Goal: Communication & Community: Answer question/provide support

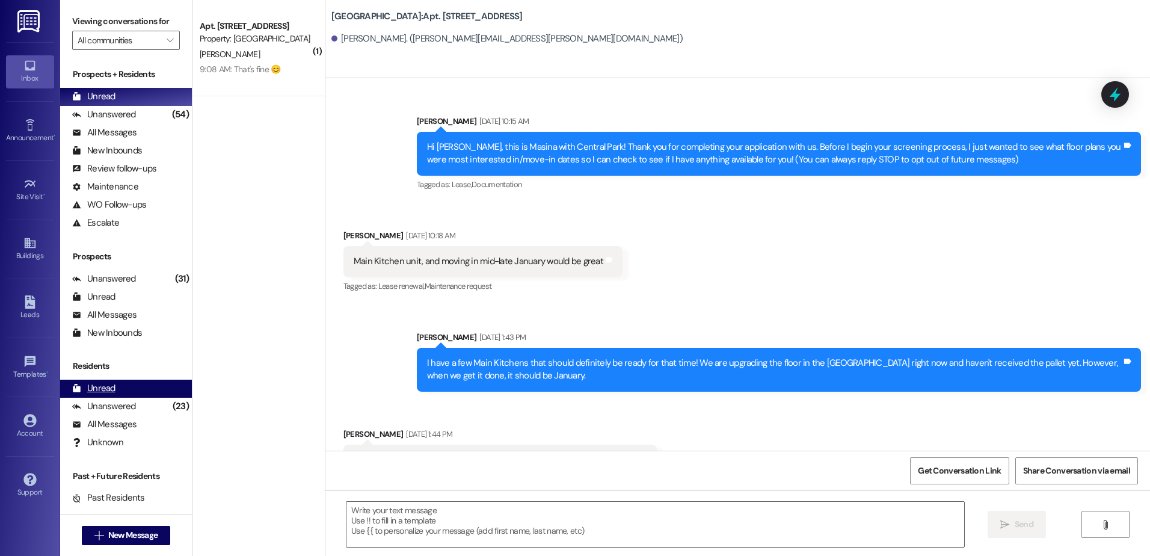
scroll to position [9307, 0]
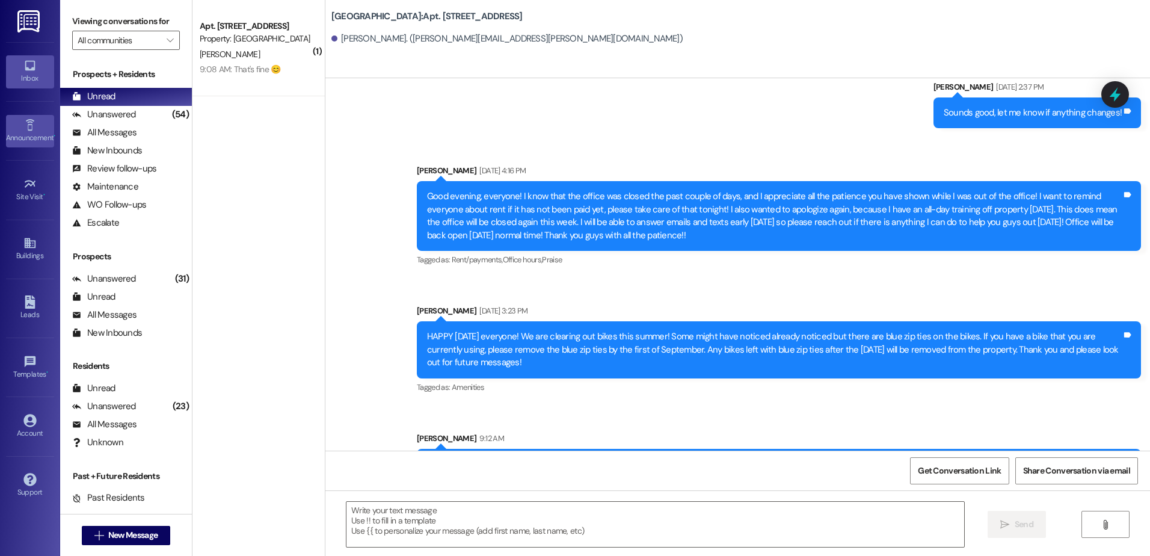
click at [25, 142] on div "Announcement •" at bounding box center [30, 138] width 60 height 12
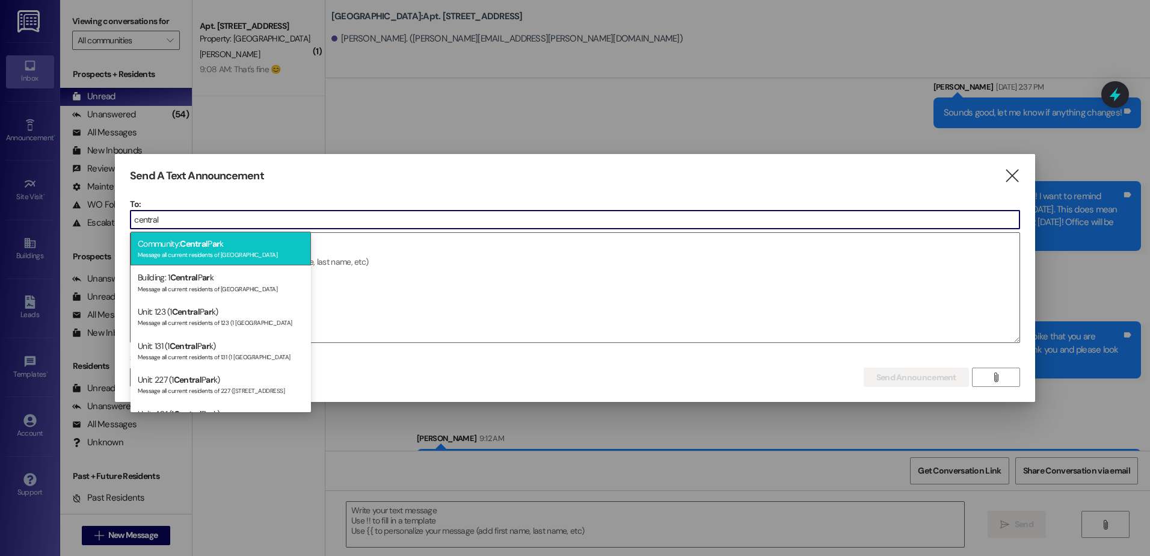
type input "central"
click at [210, 254] on div "Message all current residents of [GEOGRAPHIC_DATA]" at bounding box center [221, 253] width 166 height 10
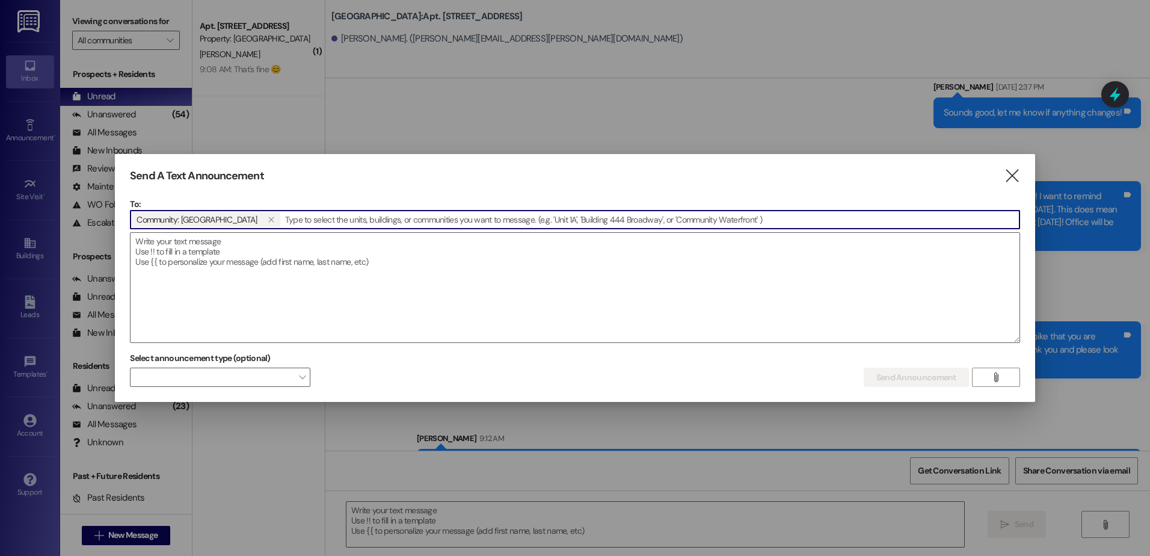
click at [210, 254] on textarea at bounding box center [575, 287] width 889 height 109
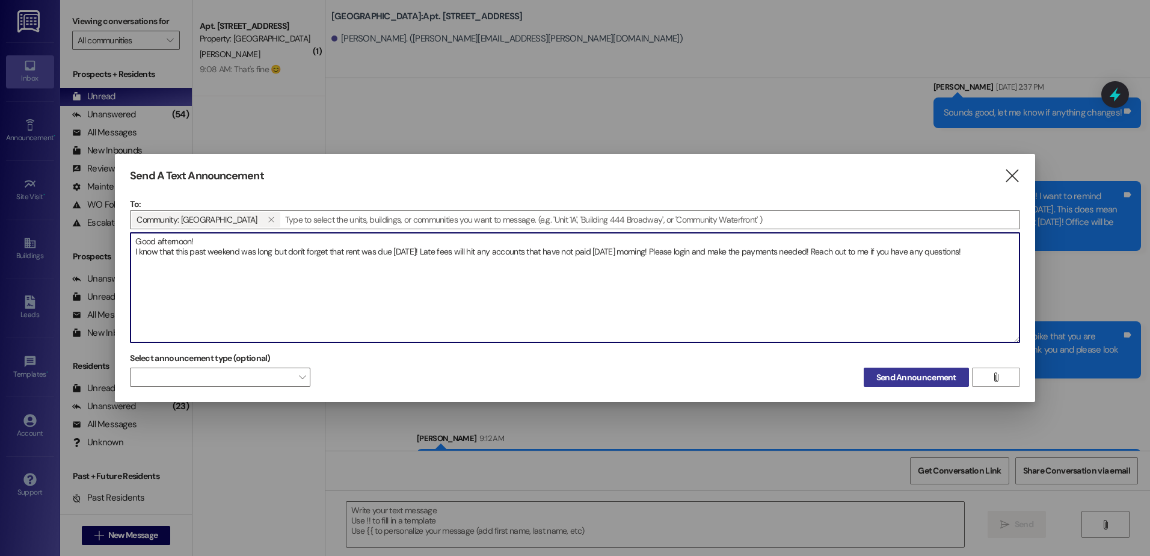
type textarea "Good afternoon! I know that this past weekend was long but don't forget that re…"
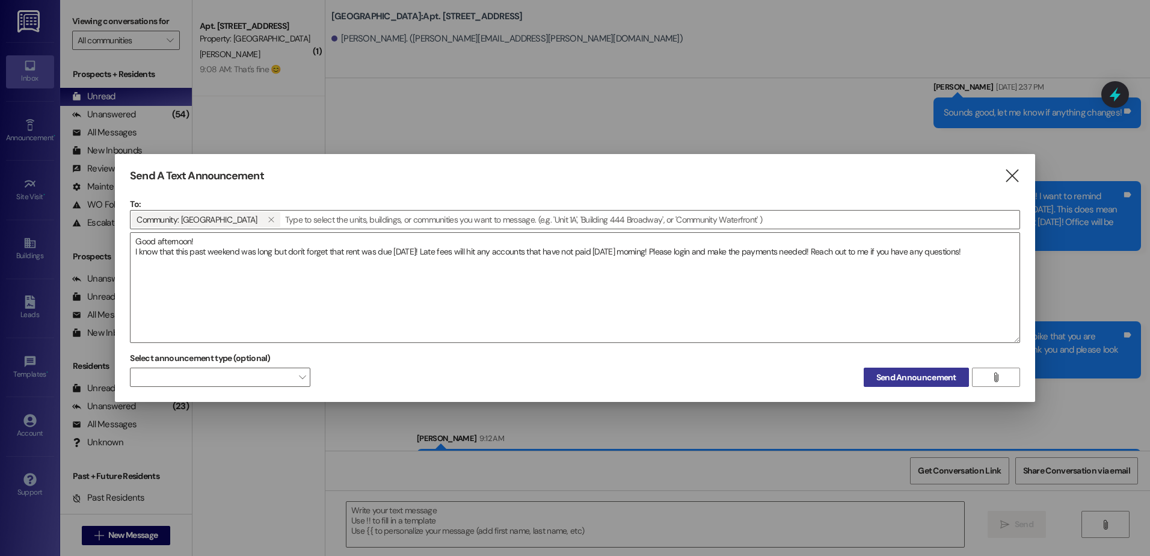
click at [921, 377] on span "Send Announcement" at bounding box center [916, 377] width 80 height 13
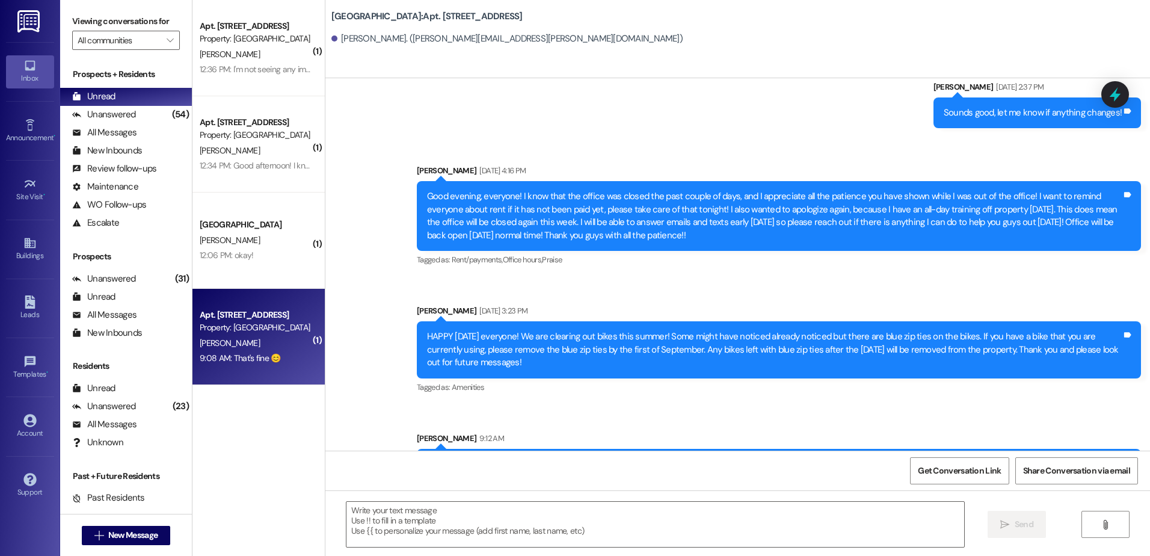
click at [293, 349] on div "[PERSON_NAME]" at bounding box center [255, 343] width 114 height 15
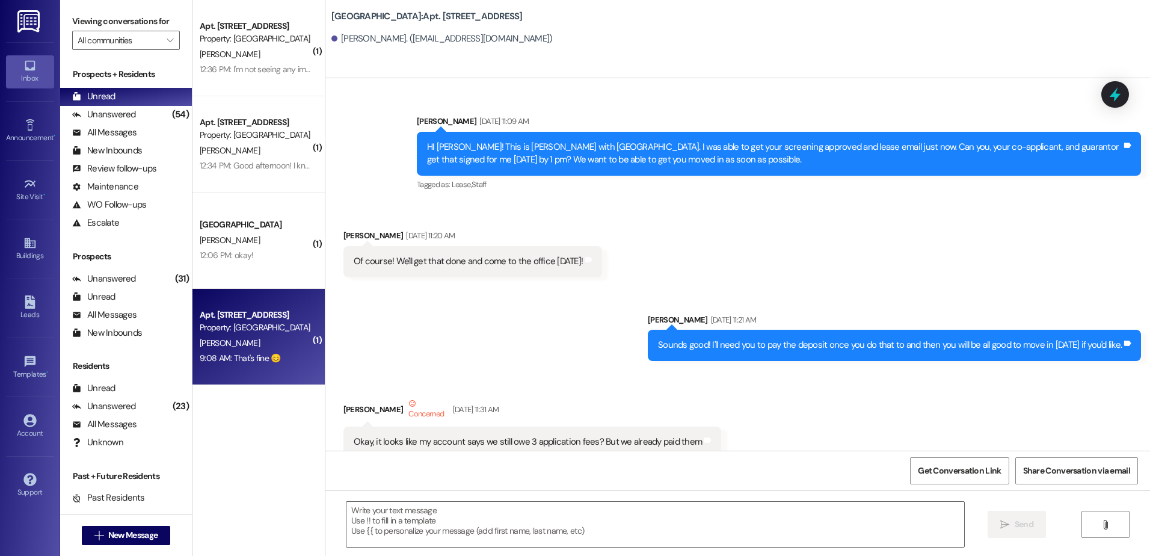
scroll to position [18600, 0]
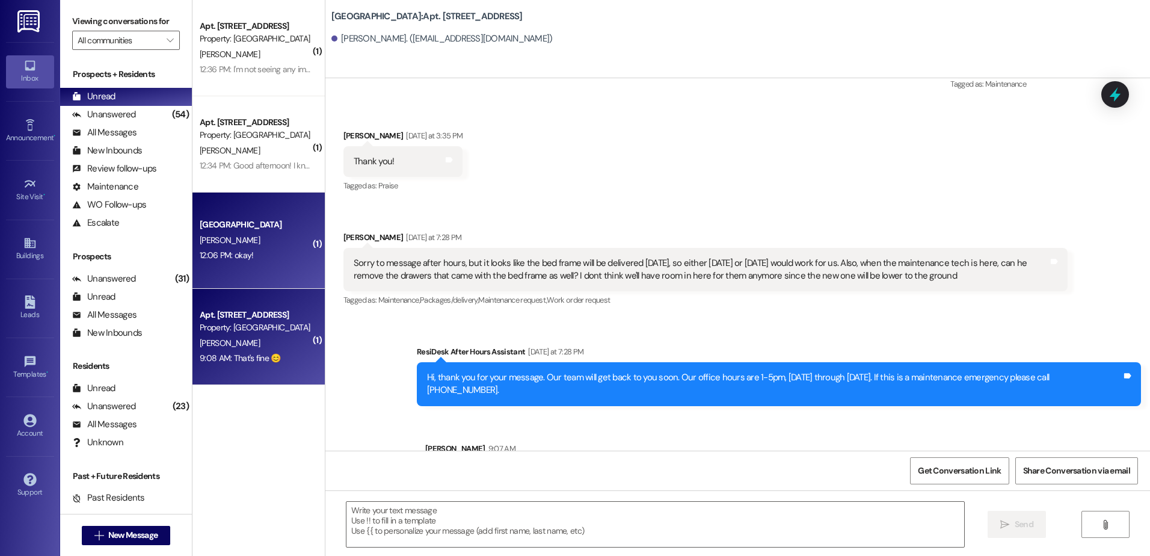
click at [266, 273] on div "[GEOGRAPHIC_DATA] [PERSON_NAME] 12:06 PM: okay! 12:06 PM: okay!" at bounding box center [258, 240] width 132 height 96
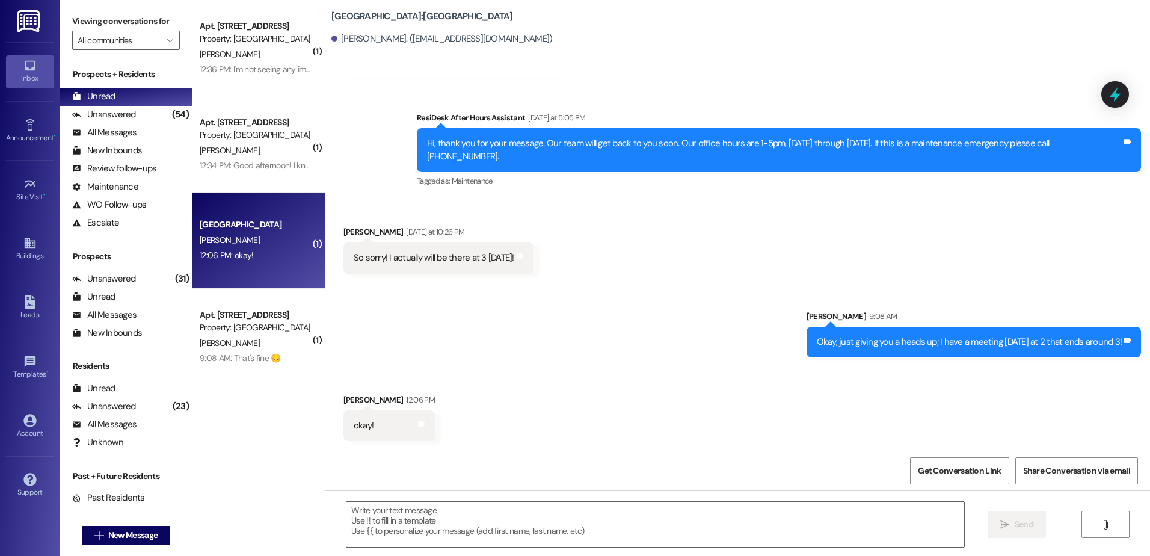
scroll to position [1206, 0]
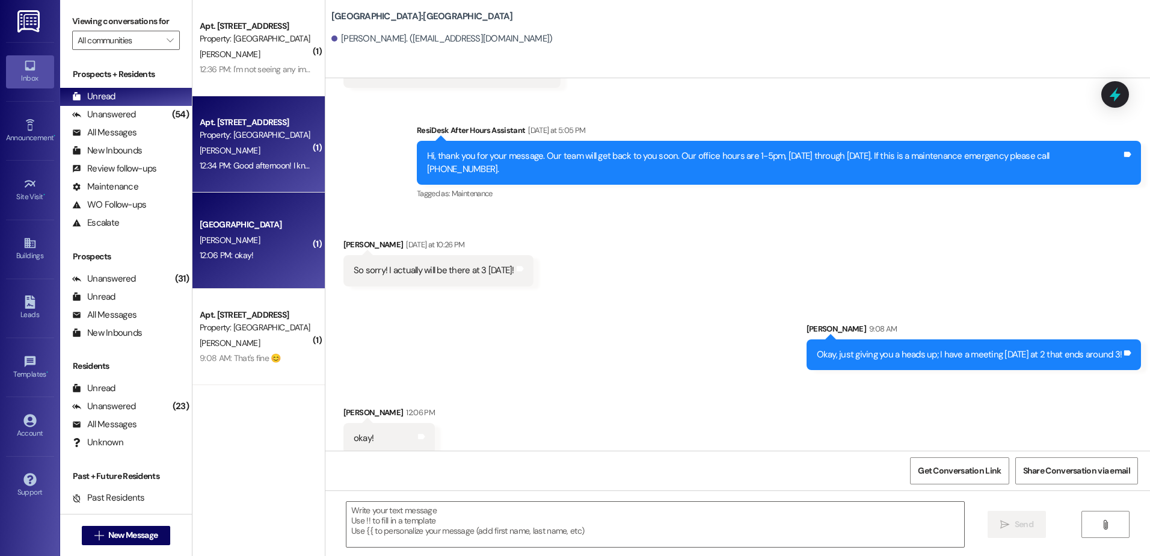
click at [266, 171] on div "12:34 PM: Good afternoon! I know that this past weekend was long but don't forg…" at bounding box center [255, 165] width 114 height 15
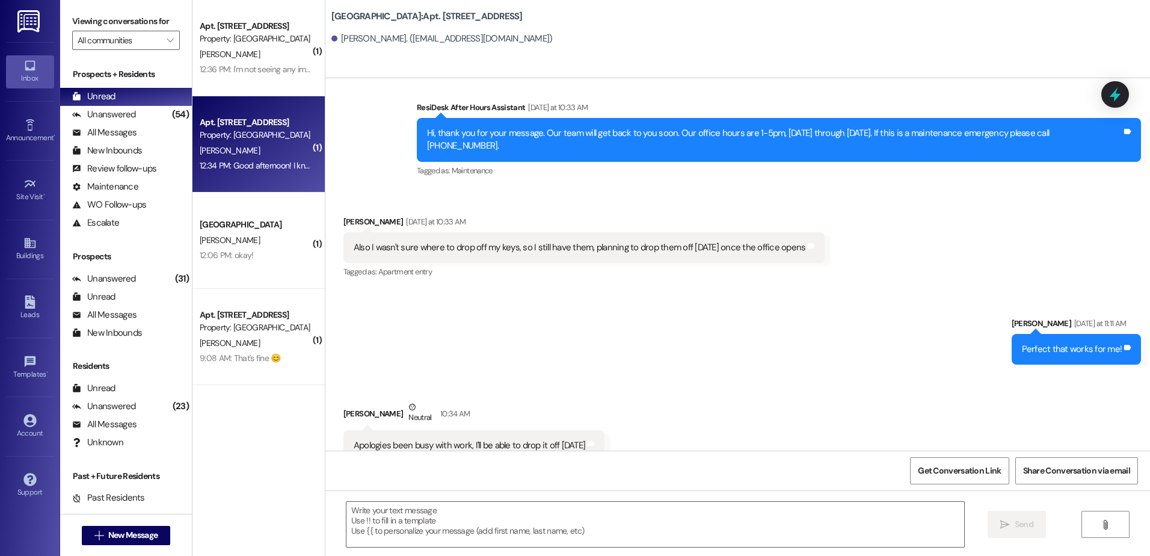
scroll to position [14820, 0]
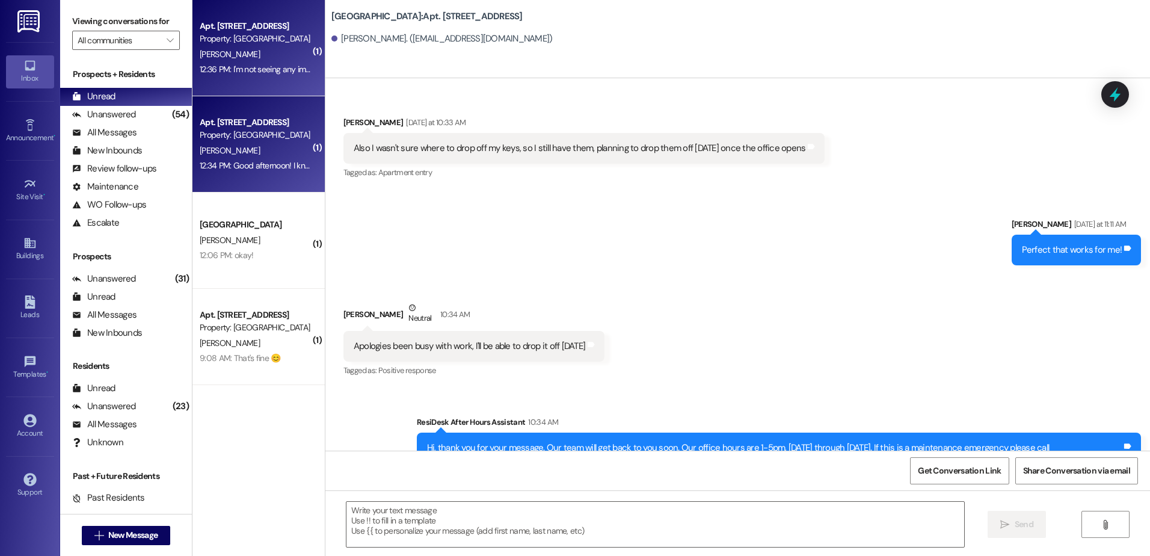
click at [262, 82] on div "Apt. [STREET_ADDRESS] Property: [GEOGRAPHIC_DATA] [PERSON_NAME] 12:36 PM: I'm n…" at bounding box center [258, 48] width 132 height 96
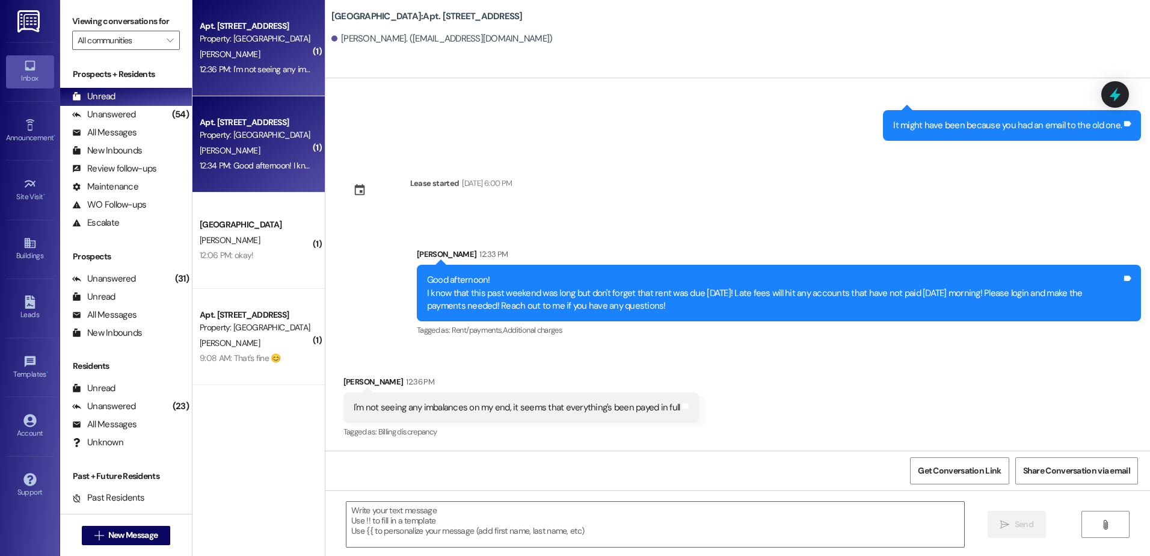
scroll to position [989, 0]
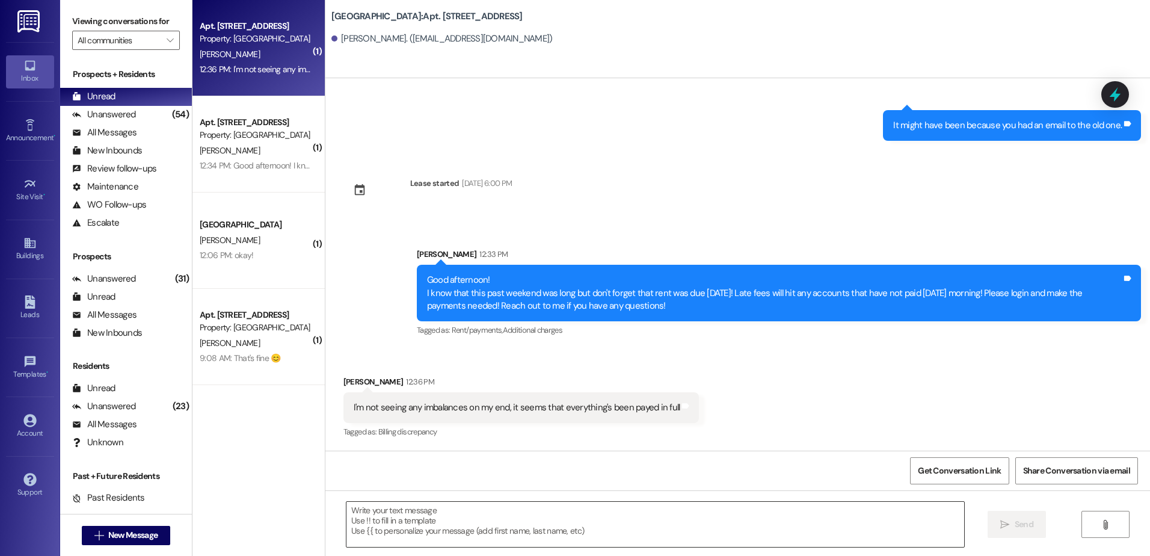
click at [463, 529] on textarea at bounding box center [654, 524] width 617 height 45
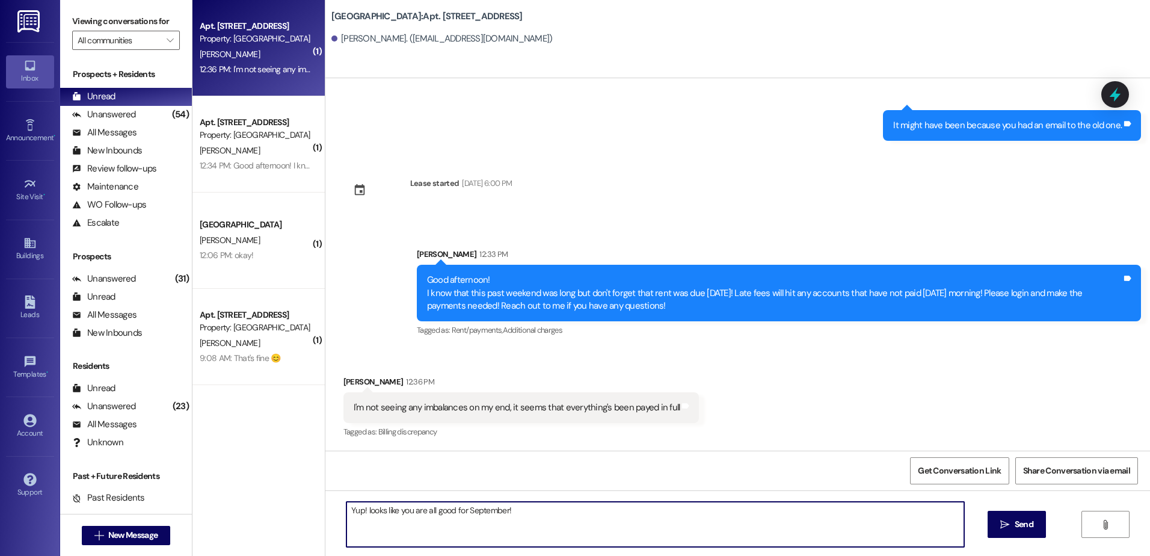
type textarea "Yup! looks like you are all good for September!"
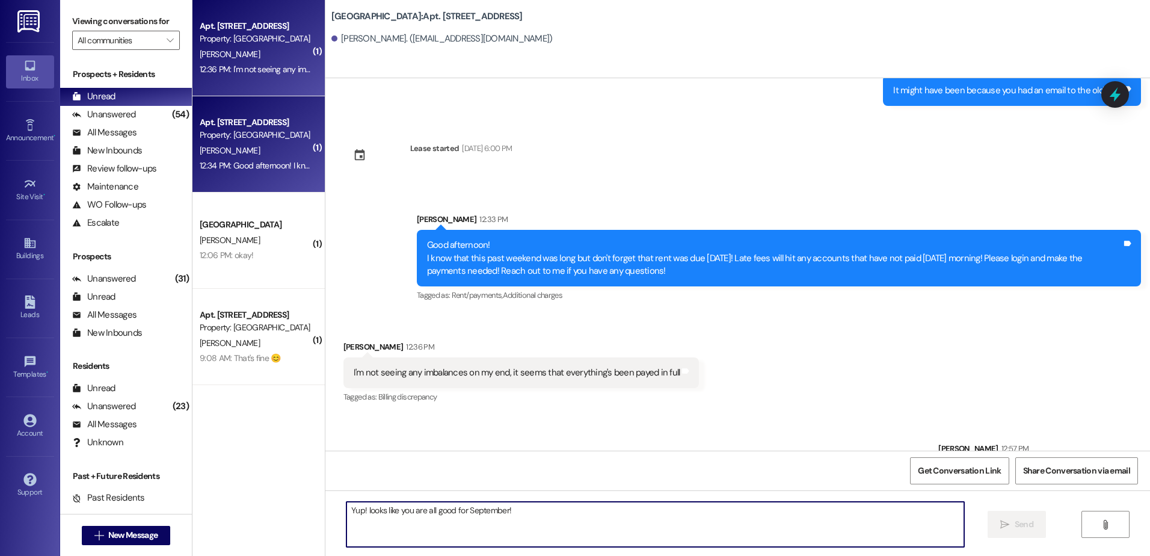
scroll to position [1073, 0]
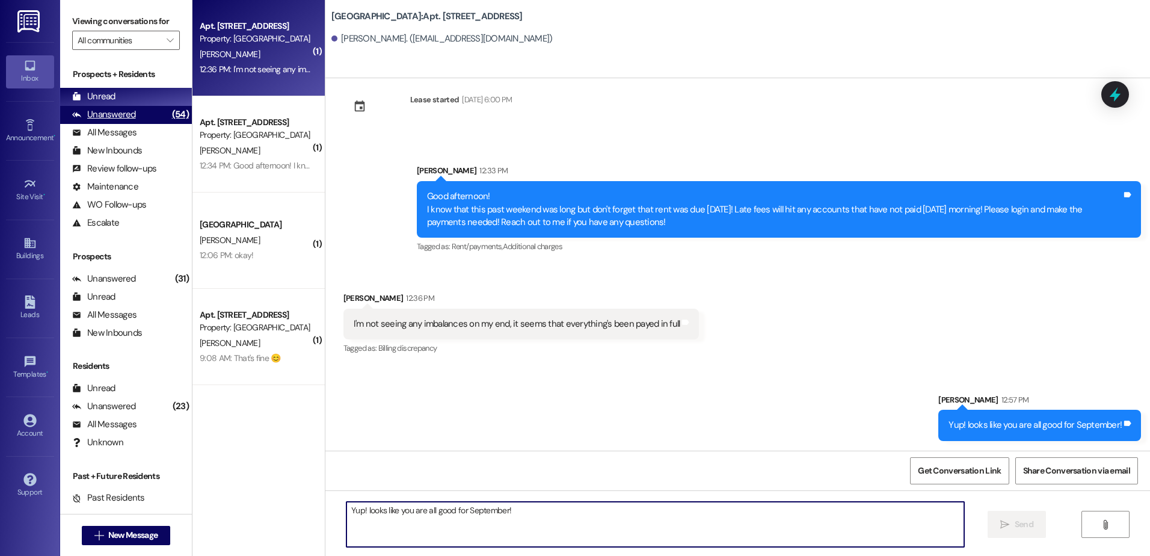
click at [137, 114] on div "Unanswered (54)" at bounding box center [126, 115] width 132 height 18
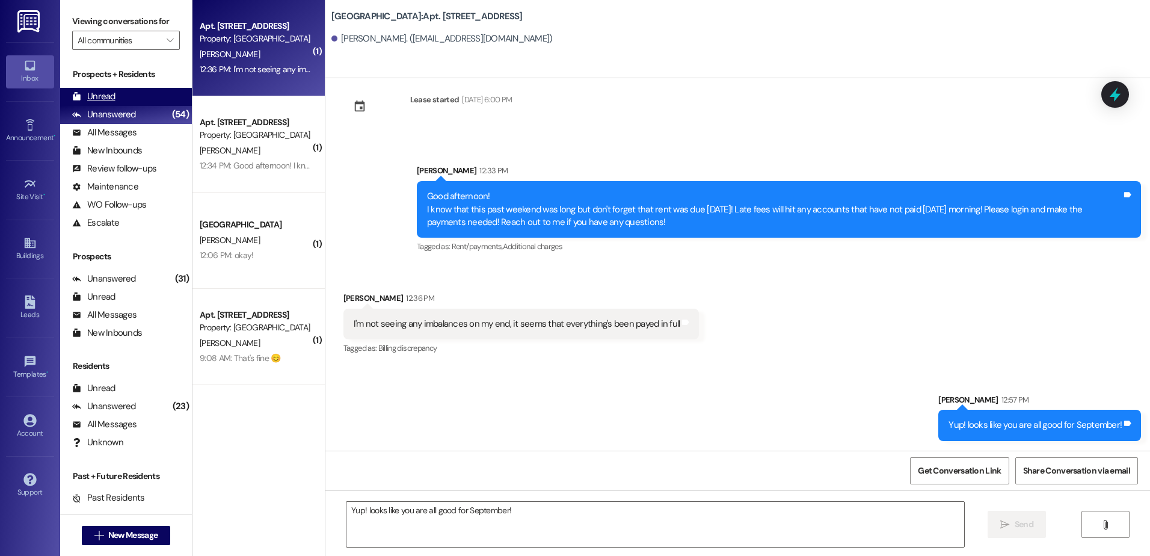
click at [131, 98] on div "Unread (0)" at bounding box center [126, 97] width 132 height 18
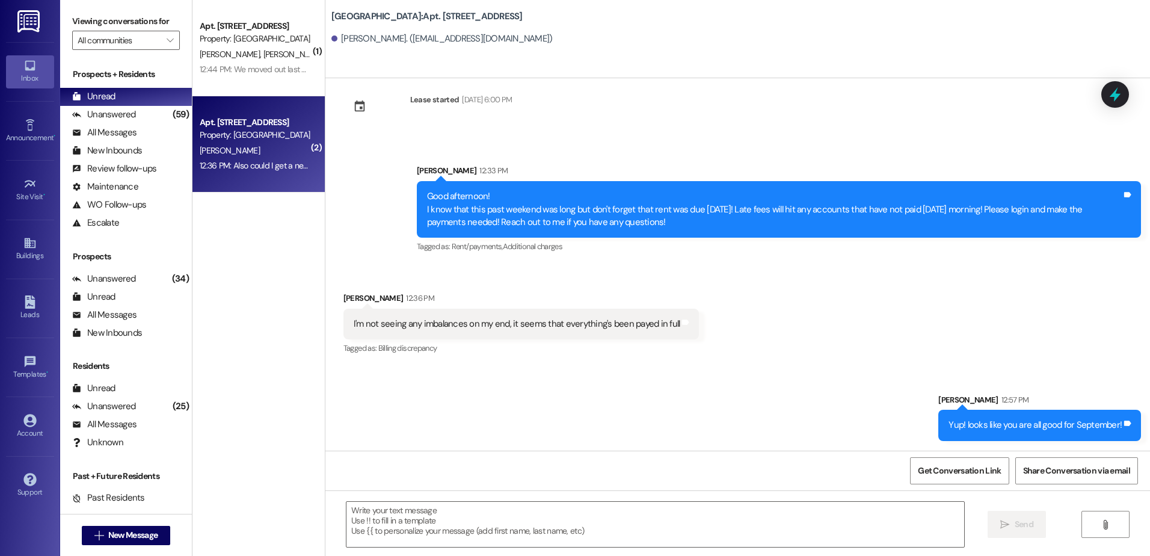
click at [273, 176] on div "Apt. 228, [GEOGRAPHIC_DATA] Property: [GEOGRAPHIC_DATA][PERSON_NAME] 12:36 PM: …" at bounding box center [258, 144] width 132 height 96
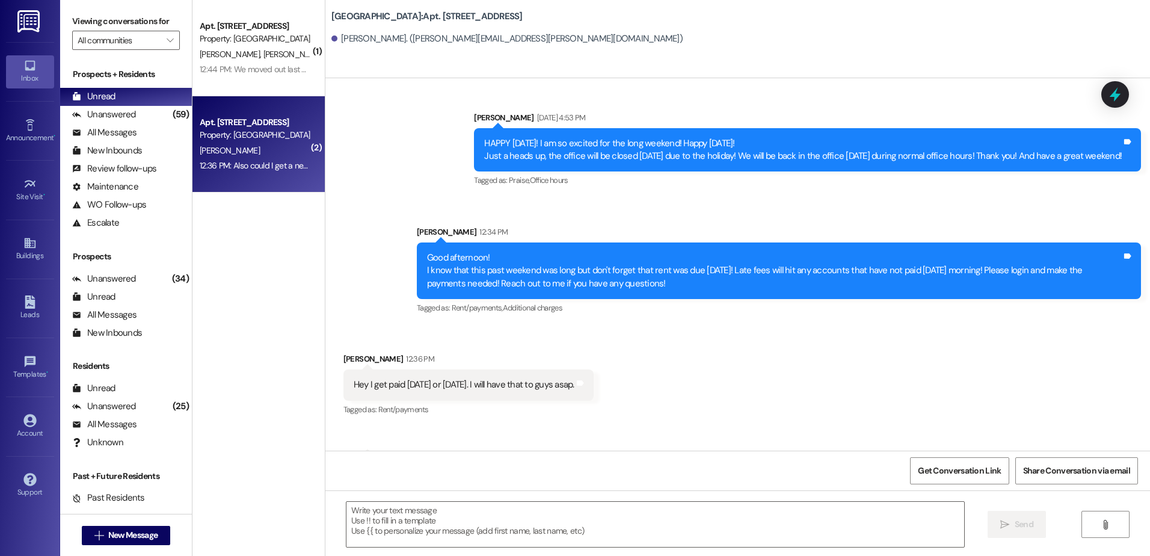
scroll to position [1727, 0]
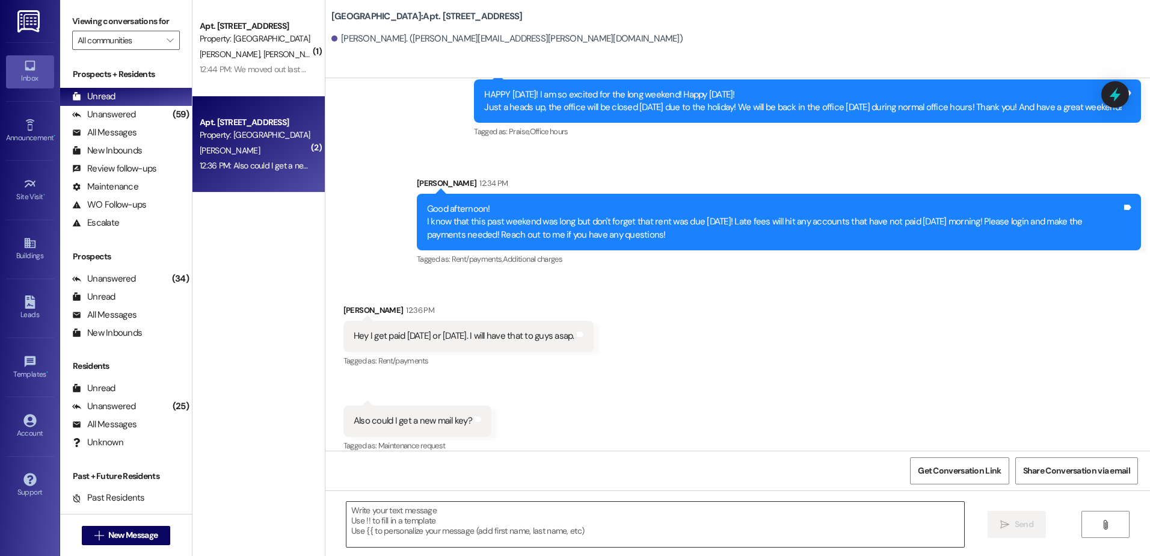
click at [389, 535] on textarea at bounding box center [654, 524] width 617 height 45
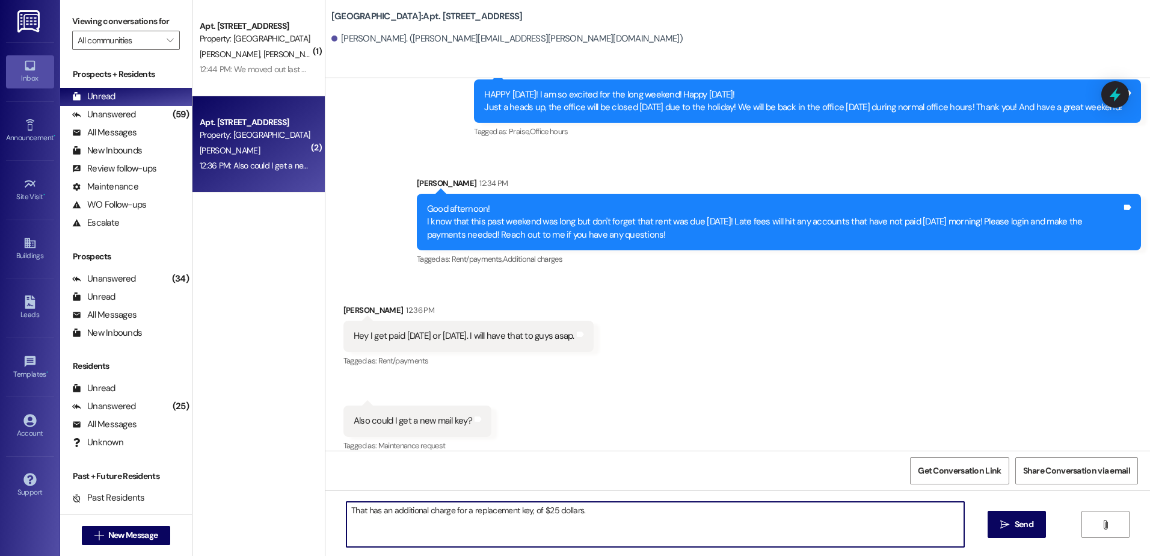
type textarea "That has an additional charge for a replacement key, of $25 dollars."
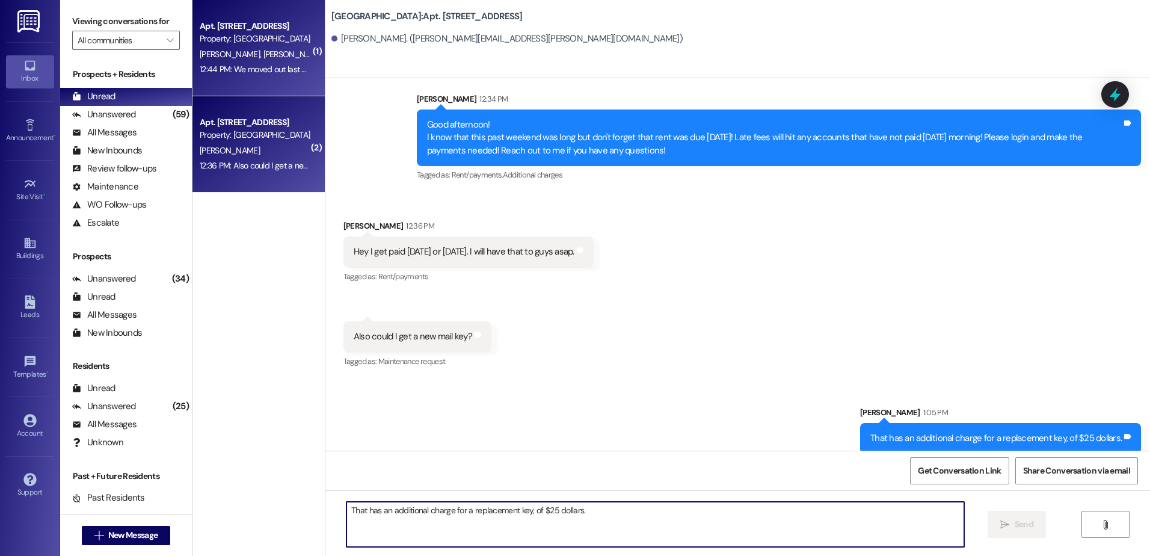
click at [280, 81] on div "Apt. [STREET_ADDRESS] Property: [GEOGRAPHIC_DATA] [PERSON_NAME] [PERSON_NAME] 1…" at bounding box center [258, 48] width 132 height 96
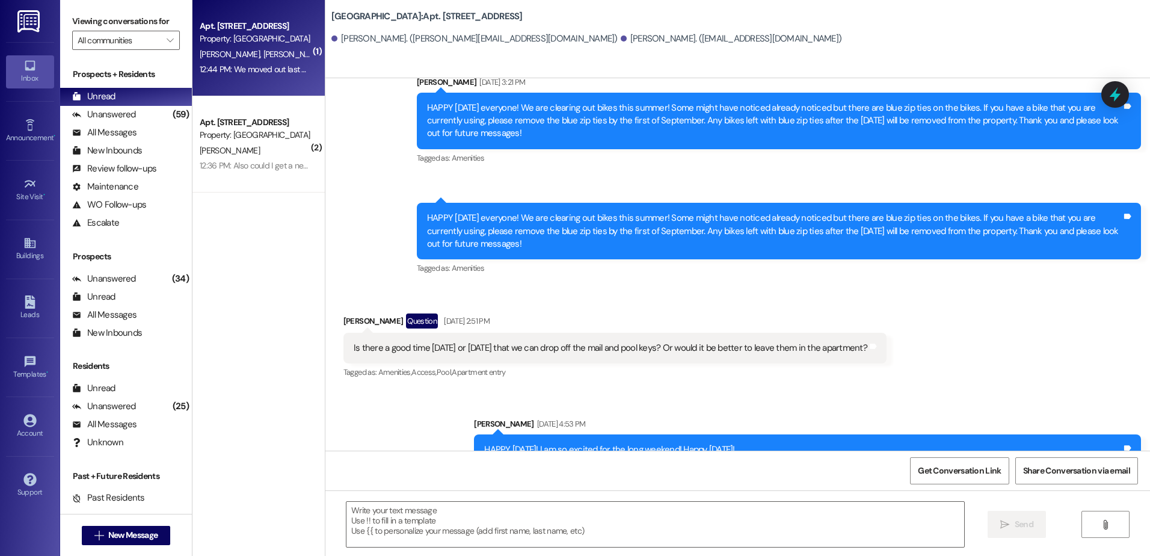
scroll to position [11087, 0]
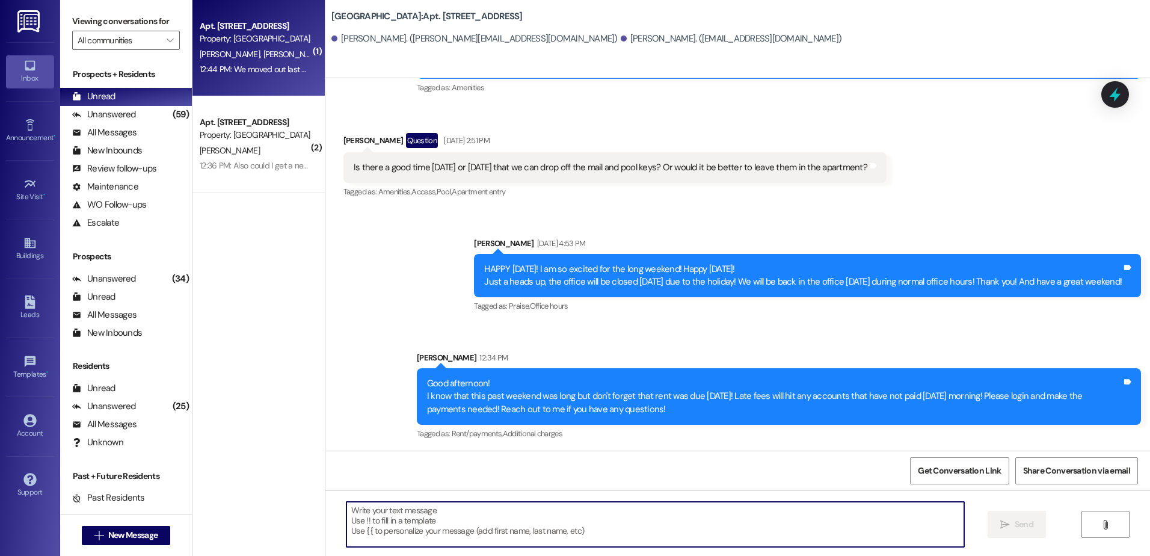
click at [380, 532] on textarea at bounding box center [654, 524] width 617 height 45
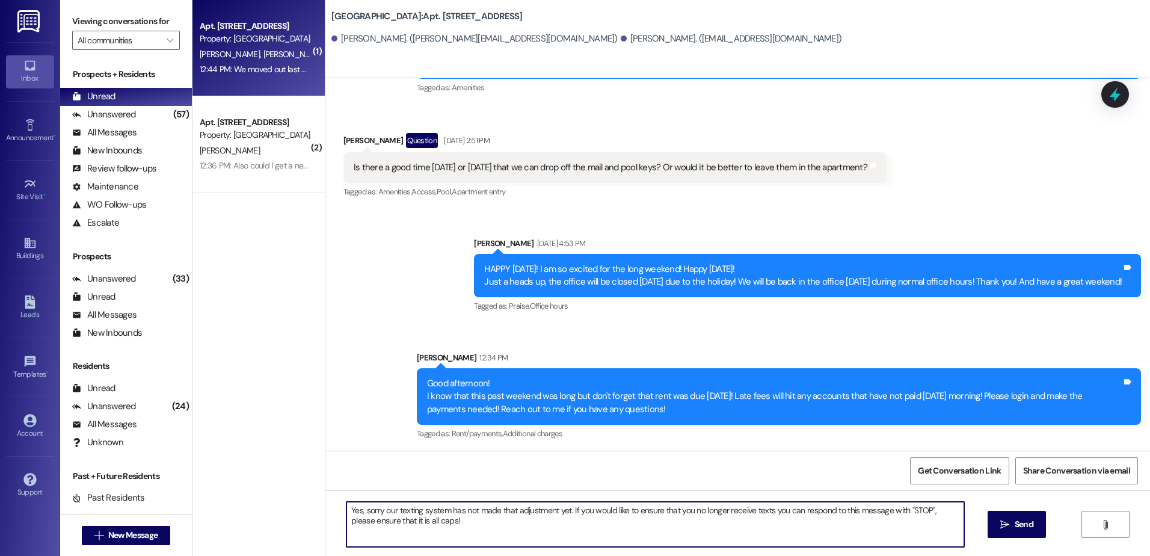
type textarea "Yes, sorry our texting system has not made that adjustment yet. If you would li…"
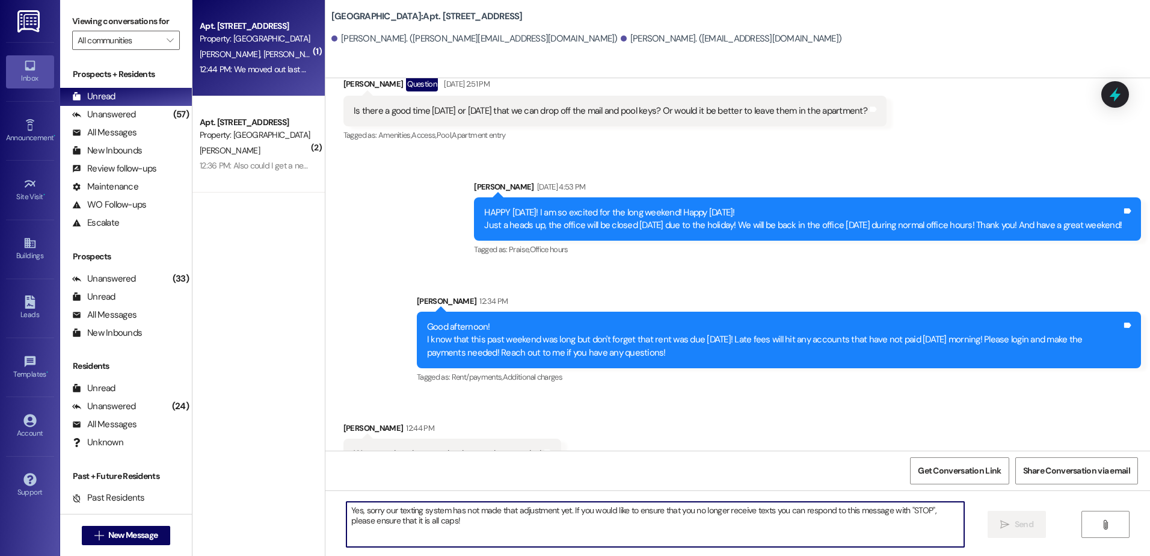
scroll to position [11184, 0]
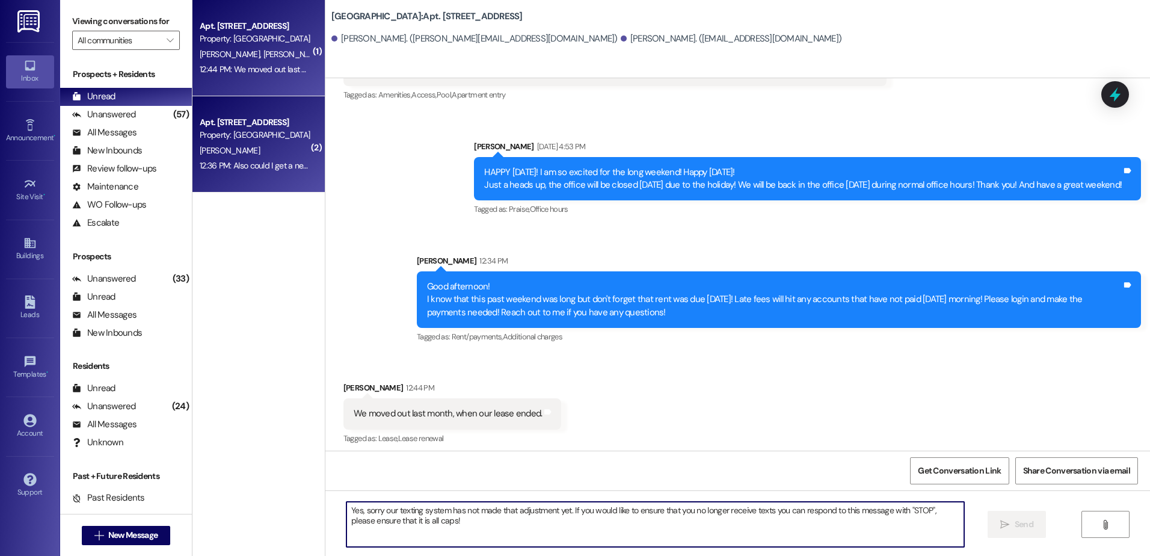
click at [285, 158] on div "12:36 PM: Also could I get a new mail key? 12:36 PM: Also could I get a new mai…" at bounding box center [255, 165] width 114 height 15
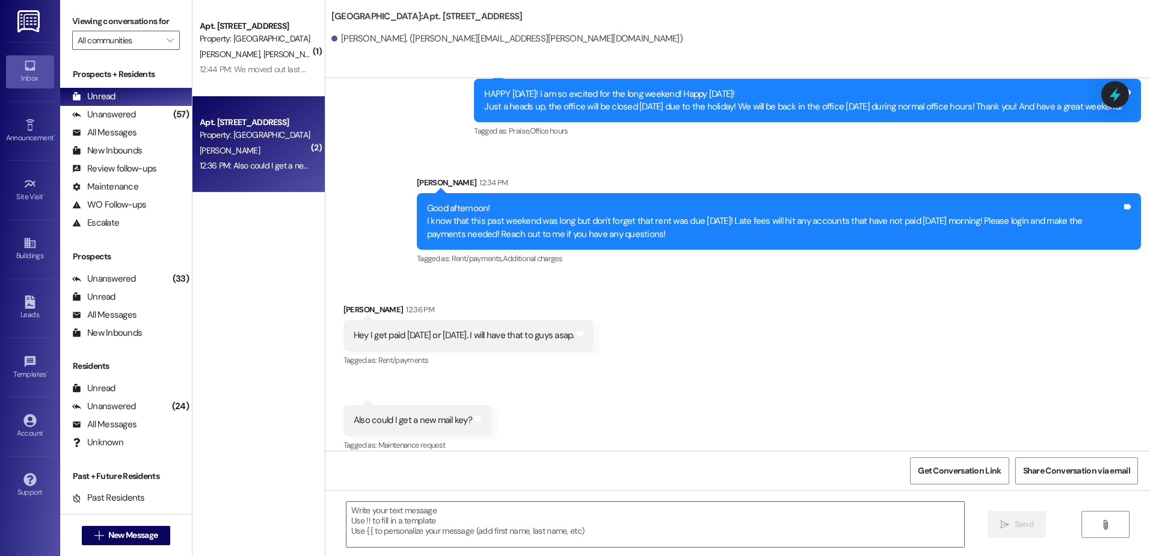
scroll to position [1727, 0]
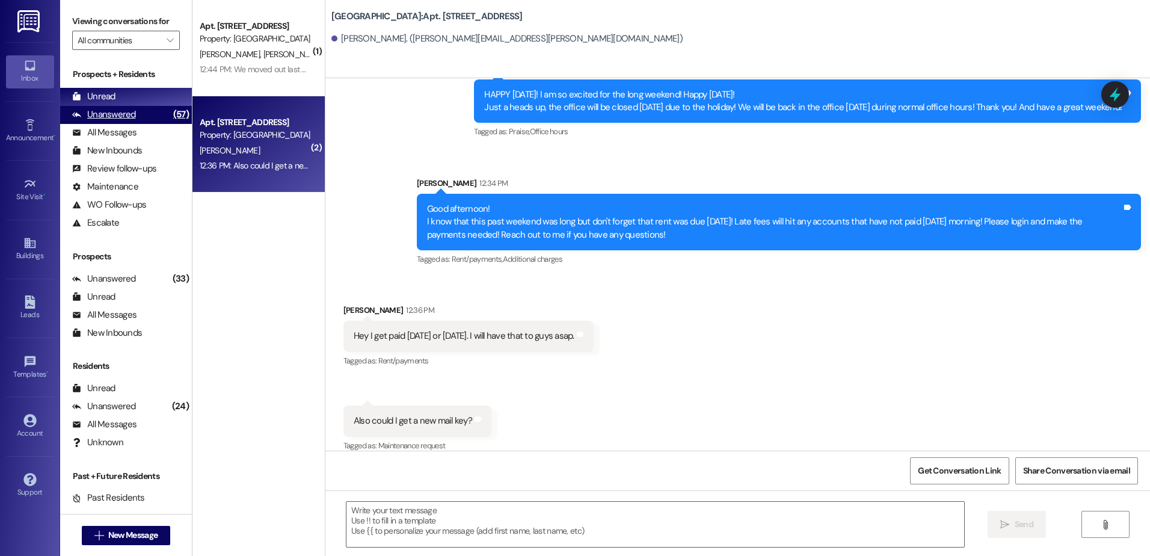
click at [117, 109] on div "Unanswered" at bounding box center [104, 114] width 64 height 13
click at [111, 101] on div "Unread" at bounding box center [93, 96] width 43 height 13
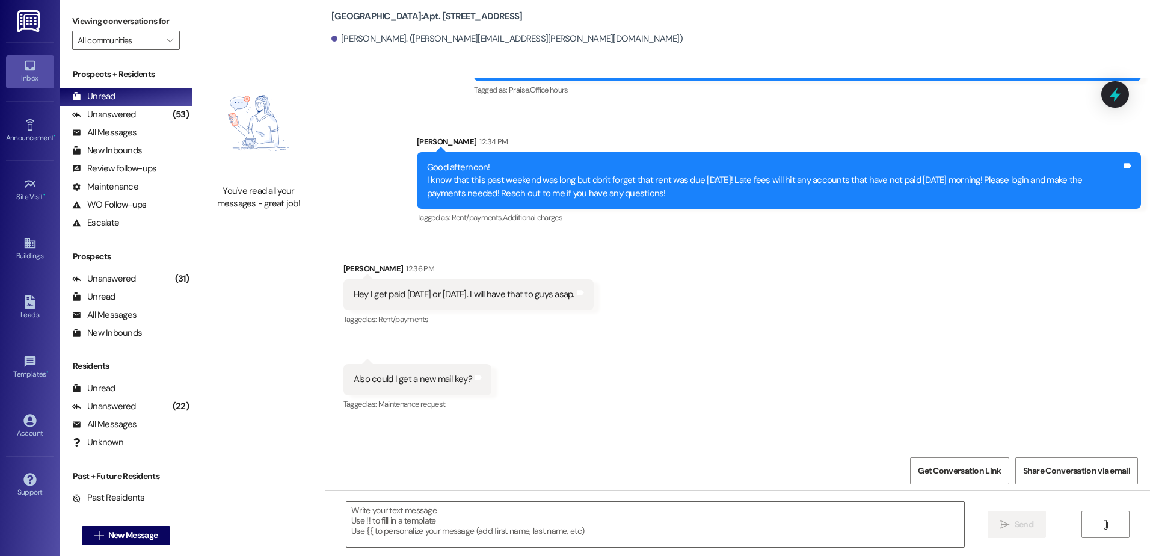
scroll to position [1811, 0]
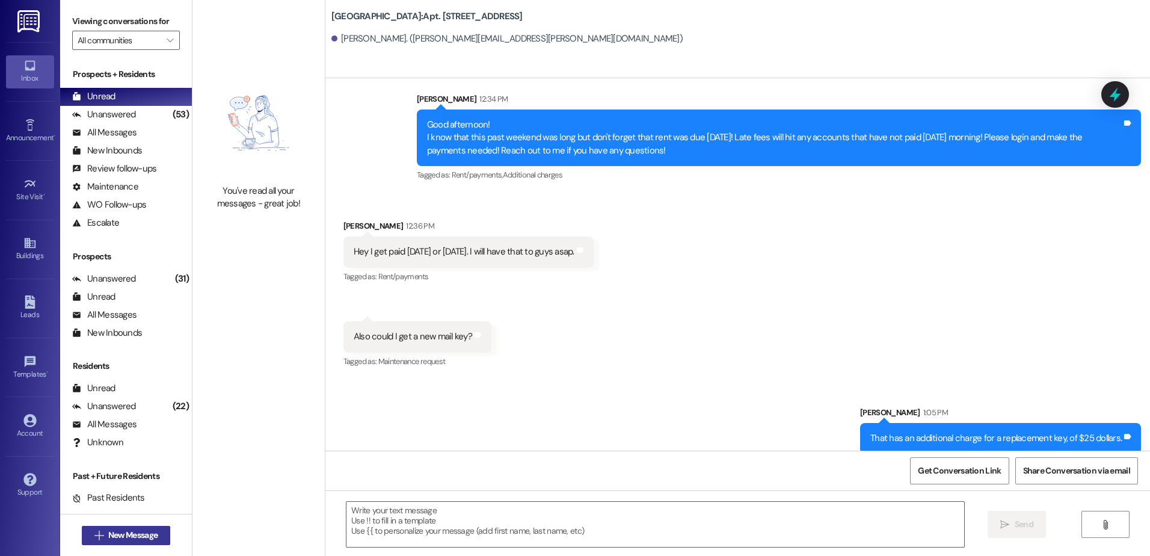
click at [139, 533] on span "New Message" at bounding box center [132, 535] width 49 height 13
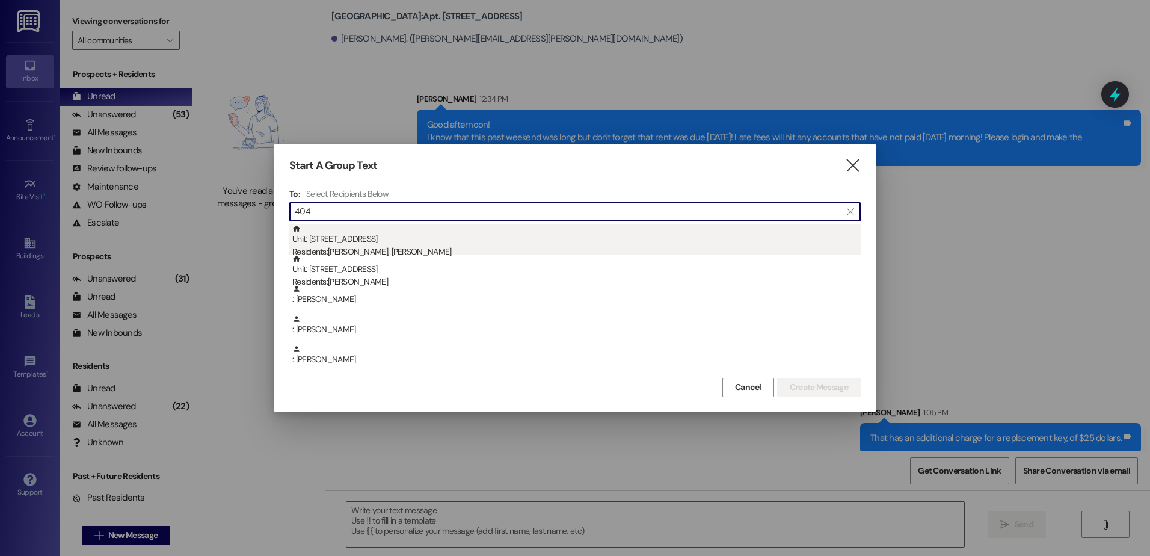
type input "404"
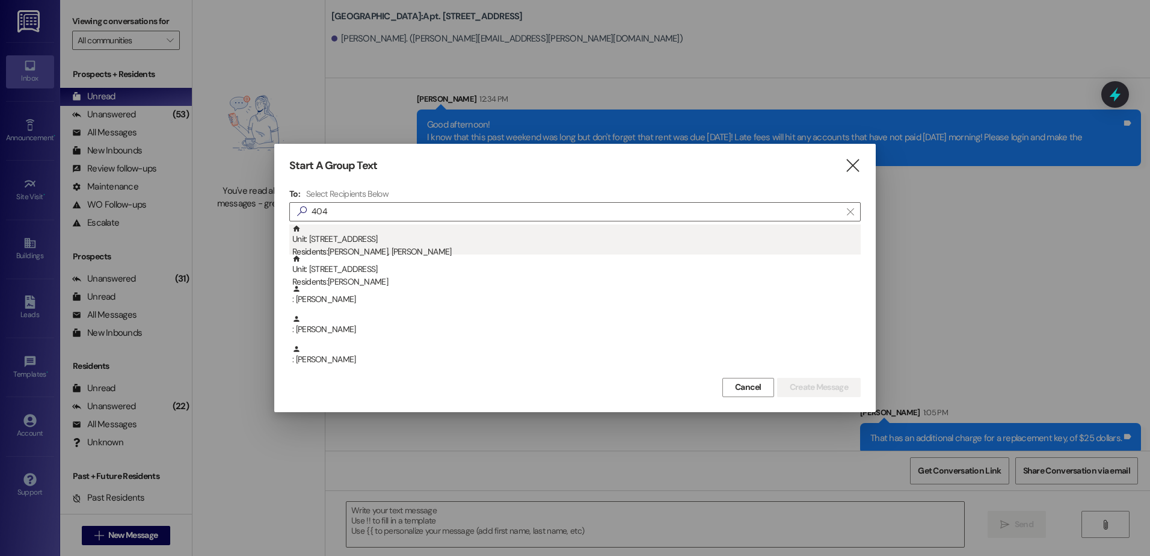
click at [377, 250] on div "Residents: [PERSON_NAME], [PERSON_NAME]" at bounding box center [576, 251] width 568 height 13
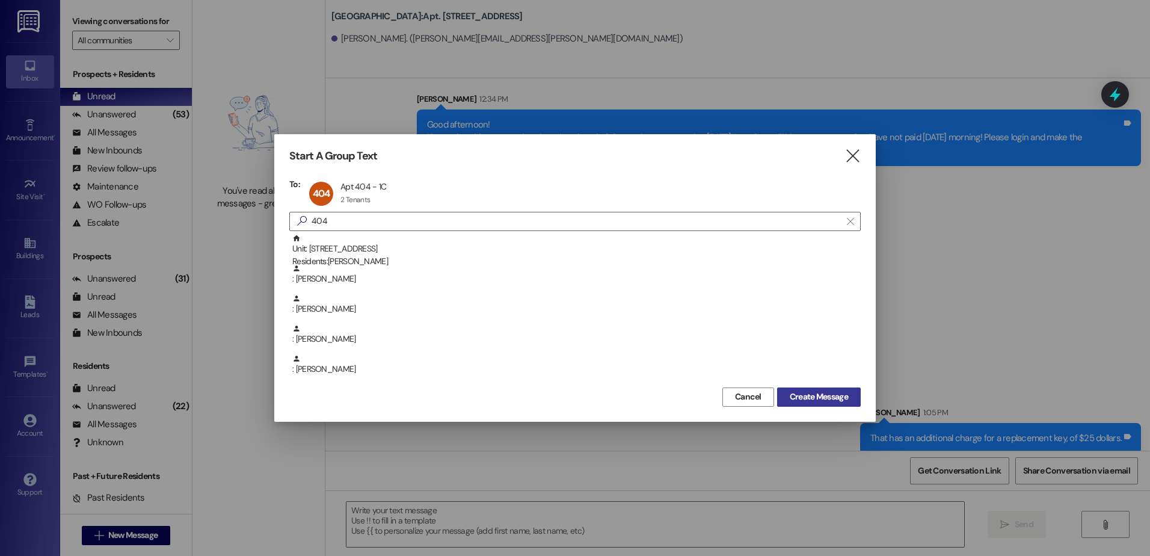
click at [826, 393] on span "Create Message" at bounding box center [819, 396] width 58 height 13
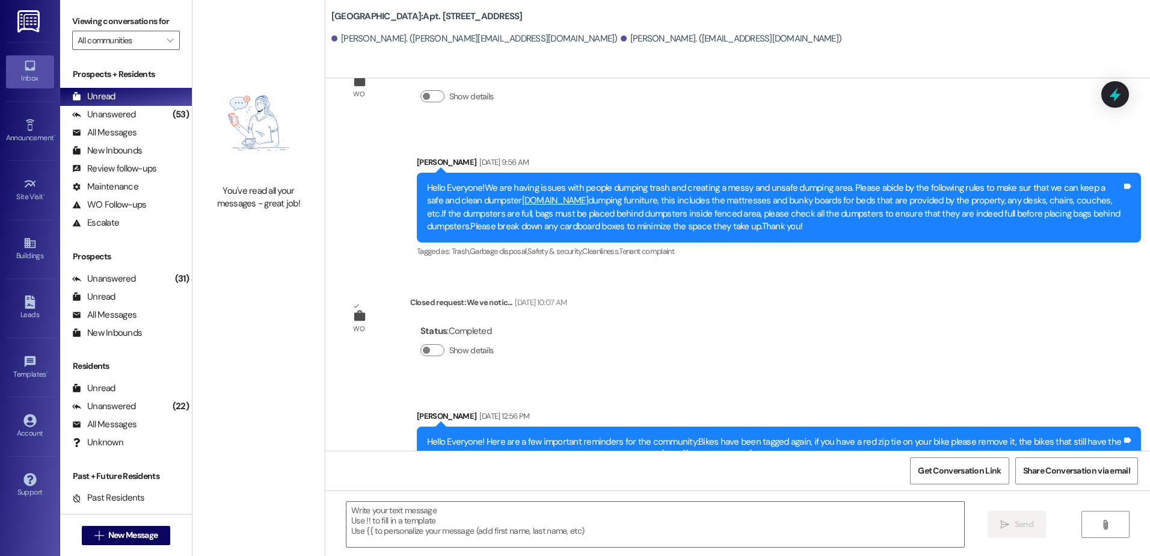
scroll to position [31122, 0]
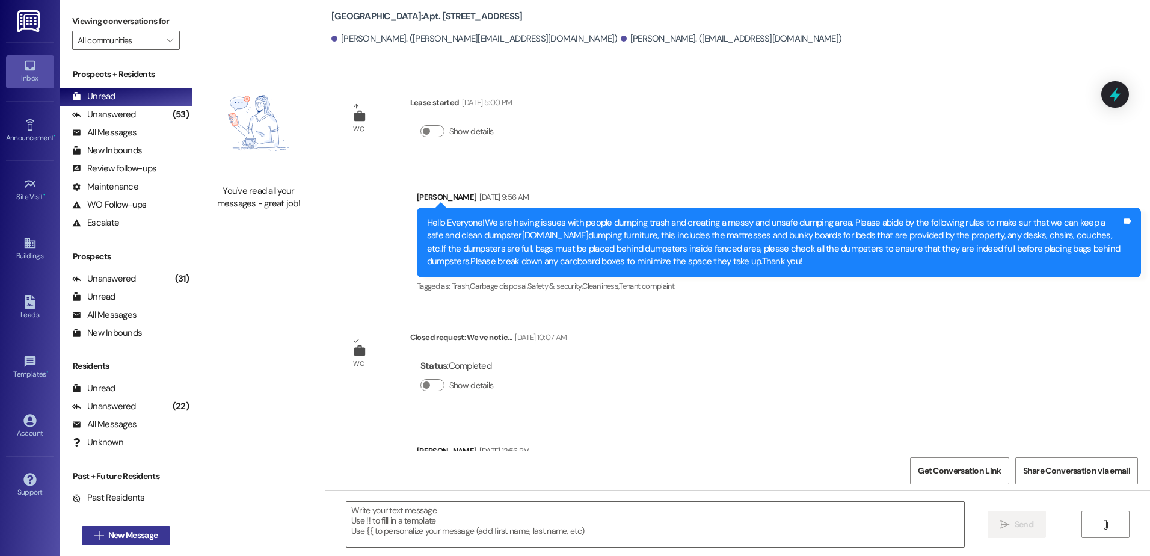
click at [138, 536] on span "New Message" at bounding box center [132, 535] width 49 height 13
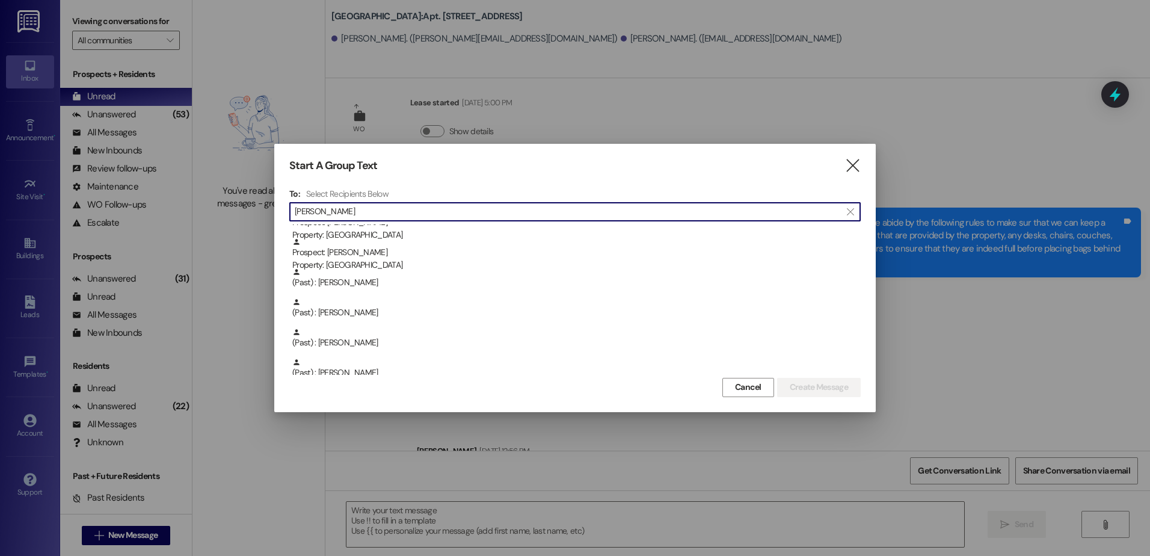
scroll to position [331, 0]
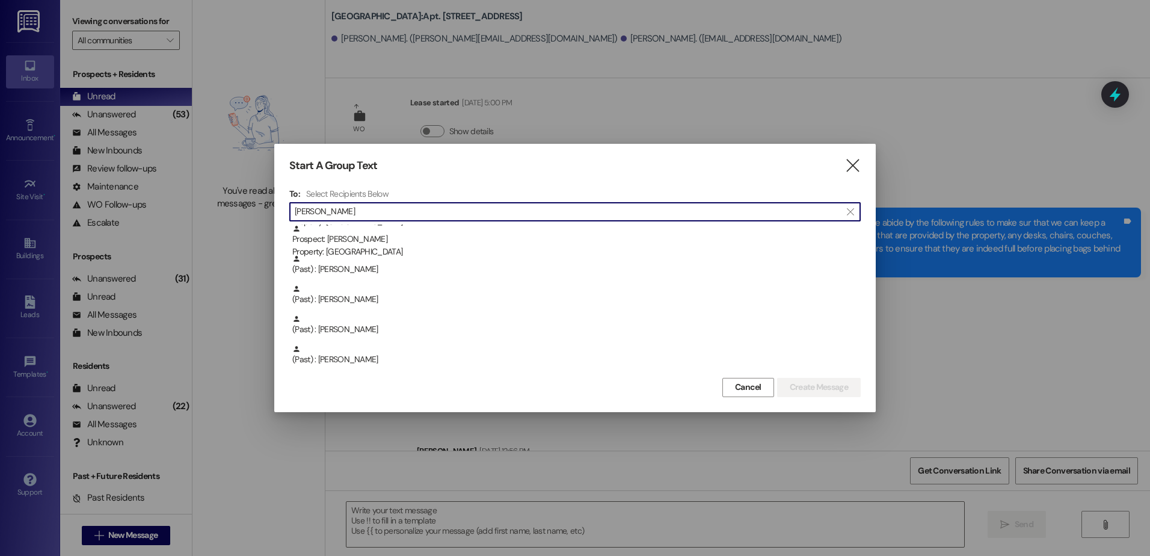
click at [359, 212] on input "[PERSON_NAME]" at bounding box center [568, 211] width 546 height 17
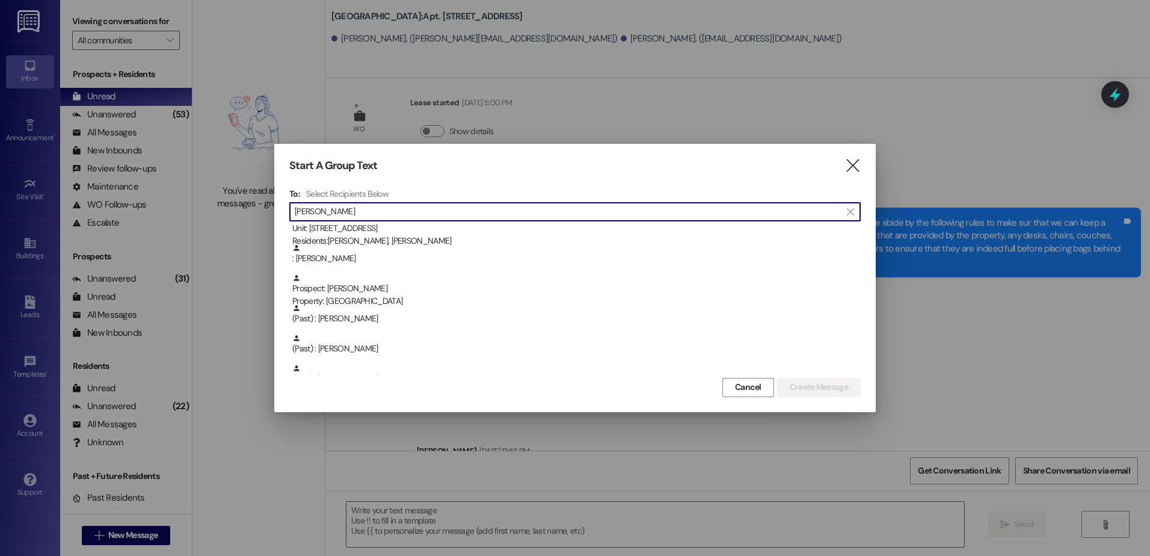
scroll to position [0, 0]
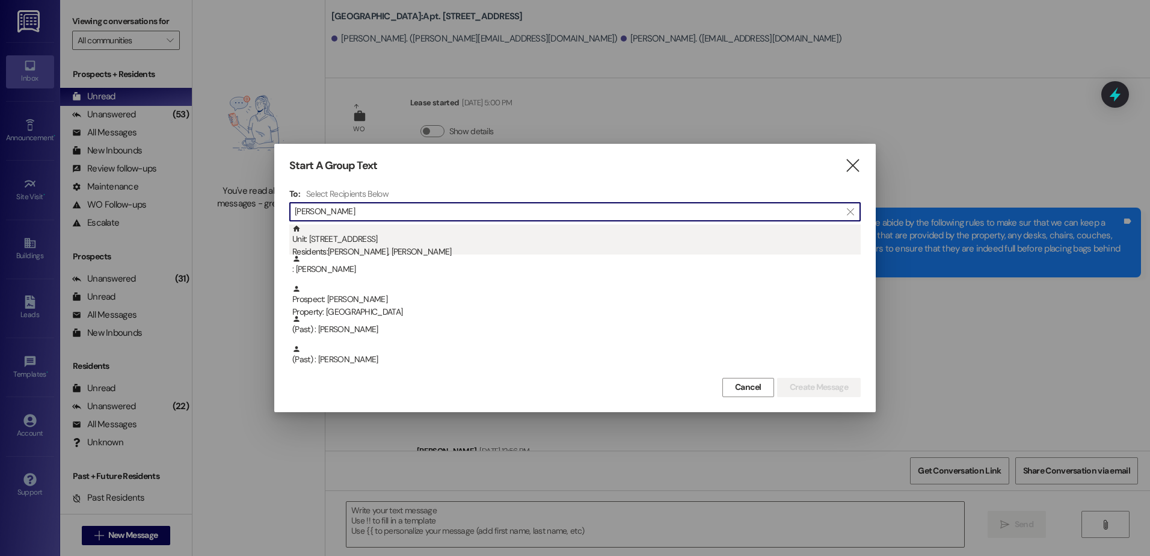
type input "[PERSON_NAME]"
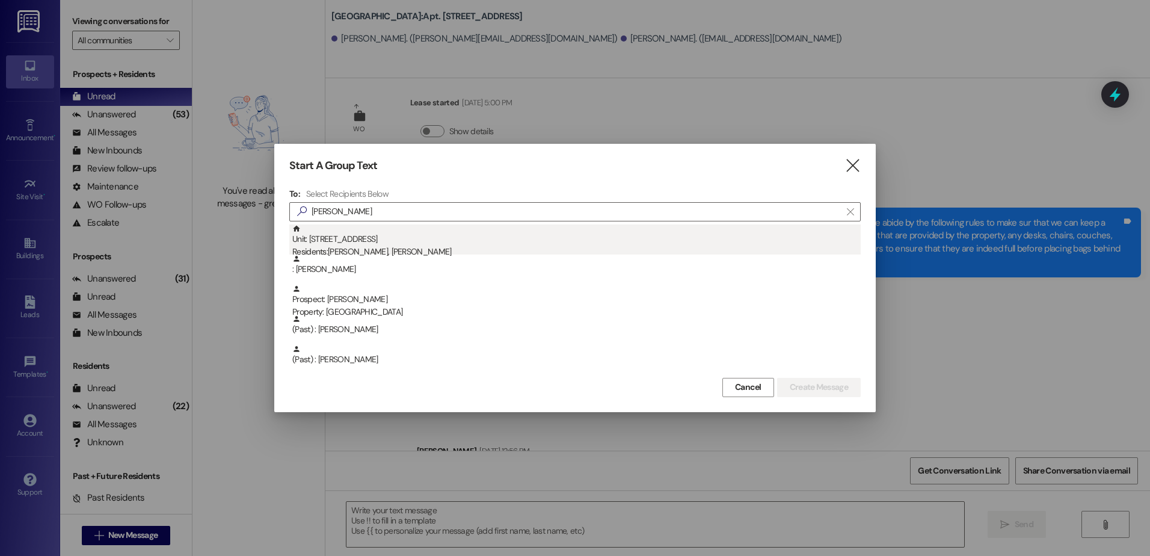
click at [425, 250] on div "Residents: [PERSON_NAME], [PERSON_NAME]" at bounding box center [576, 251] width 568 height 13
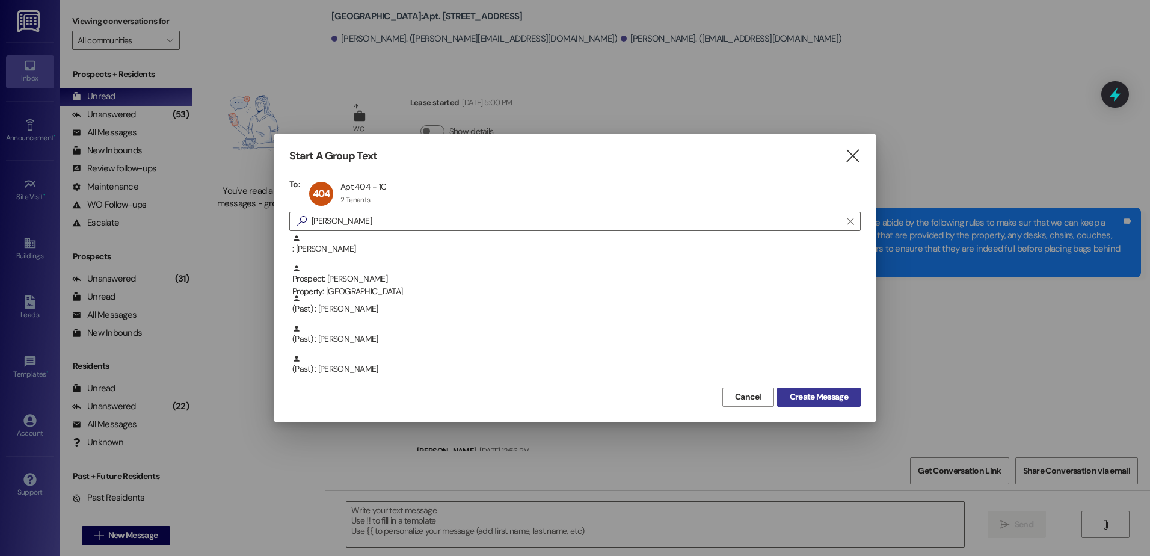
click at [816, 392] on span "Create Message" at bounding box center [819, 396] width 58 height 13
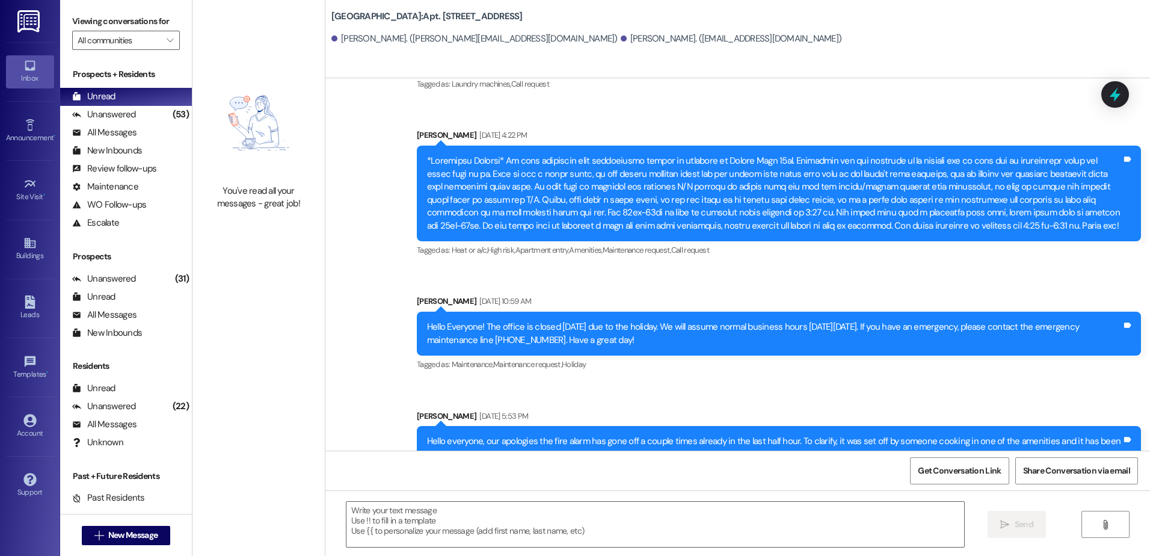
scroll to position [32024, 0]
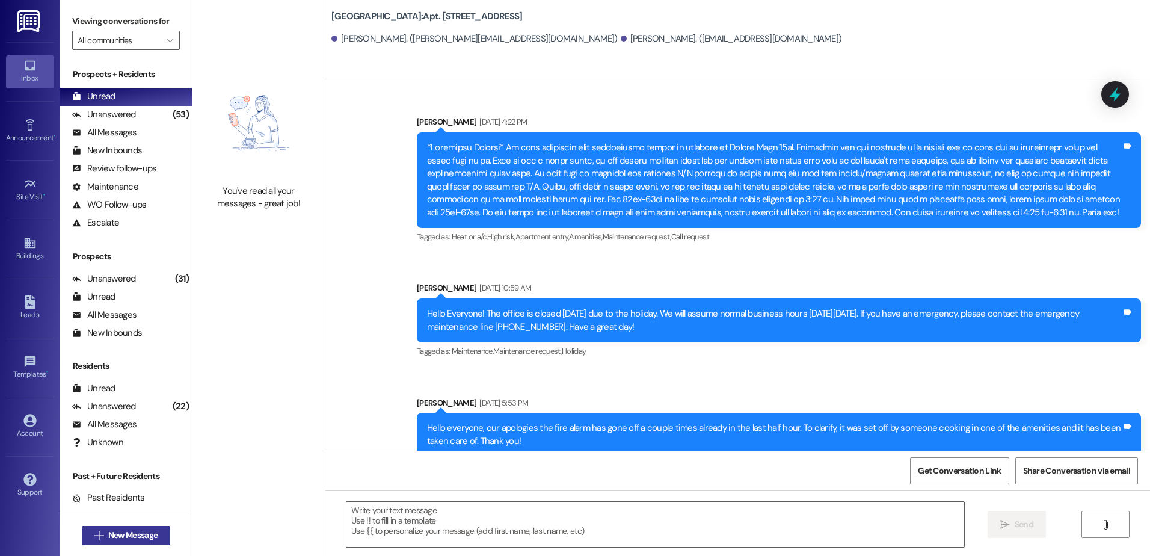
click at [136, 530] on span "New Message" at bounding box center [132, 535] width 49 height 13
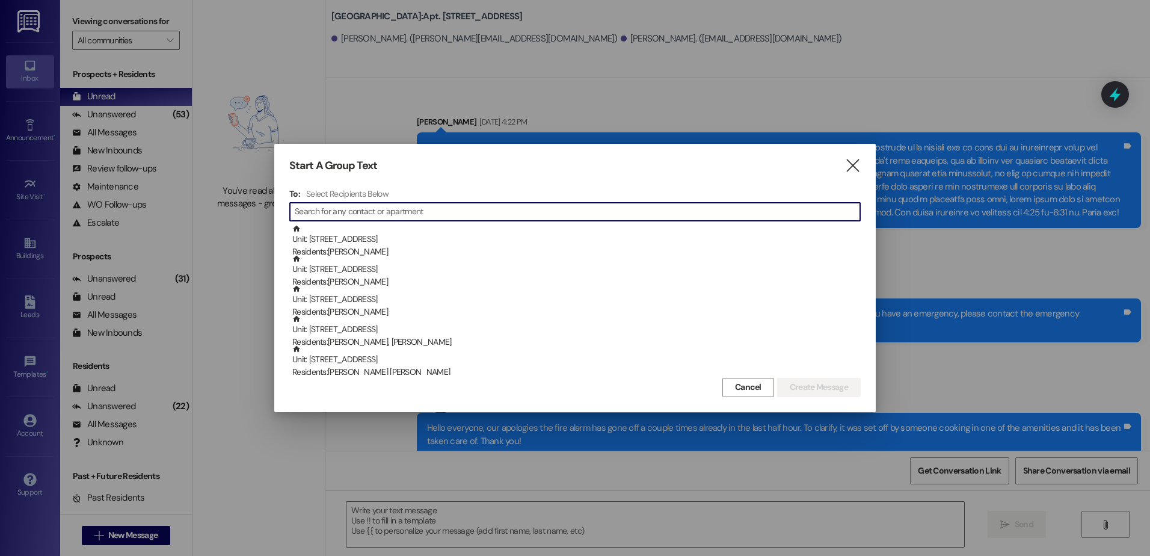
click at [331, 215] on input at bounding box center [577, 211] width 565 height 17
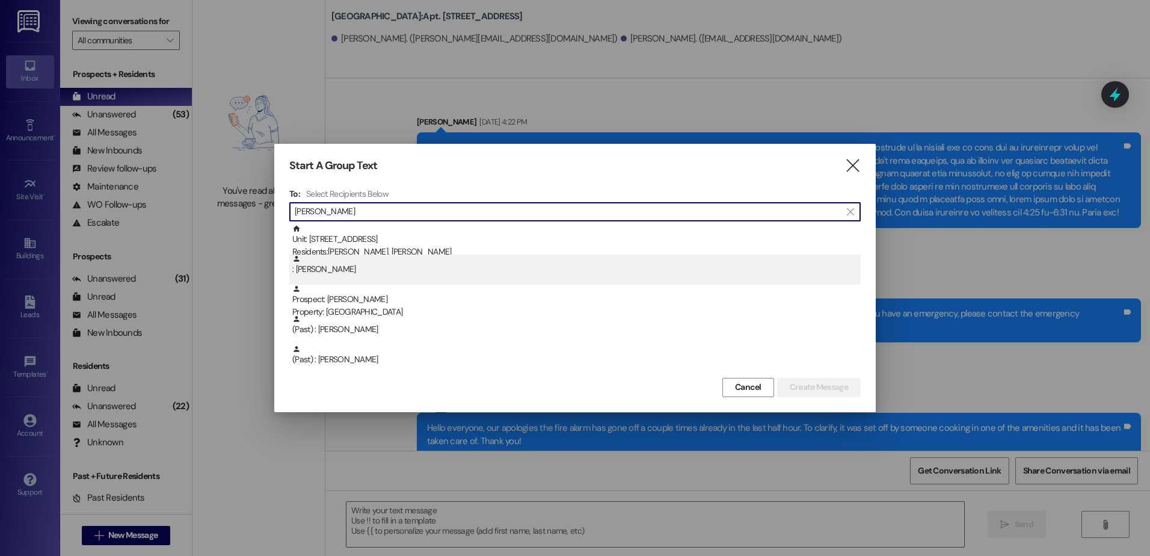
type input "[PERSON_NAME]"
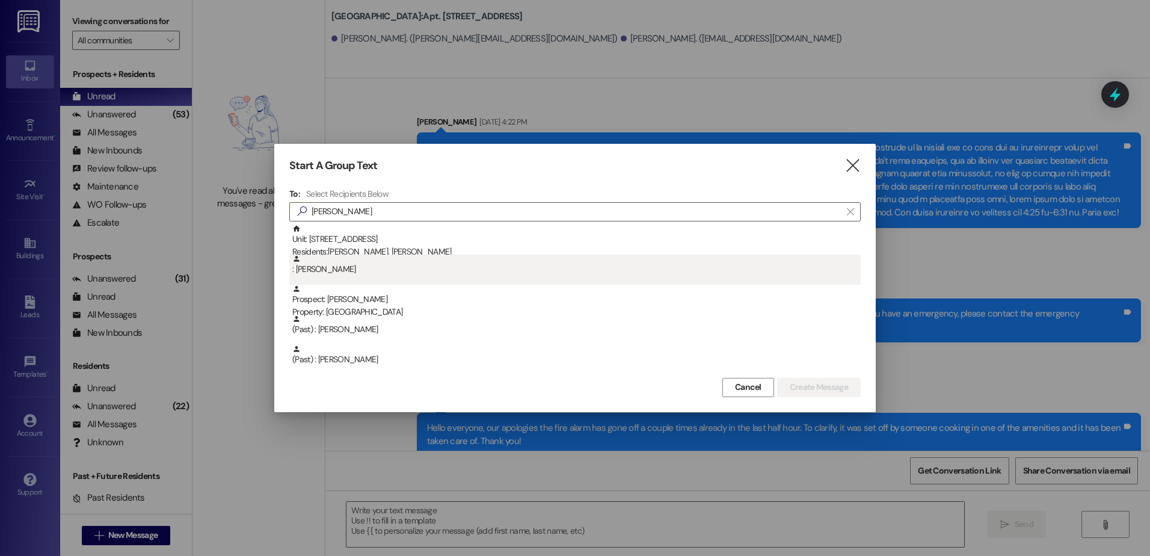
click at [337, 276] on div ": [PERSON_NAME]" at bounding box center [574, 269] width 571 height 30
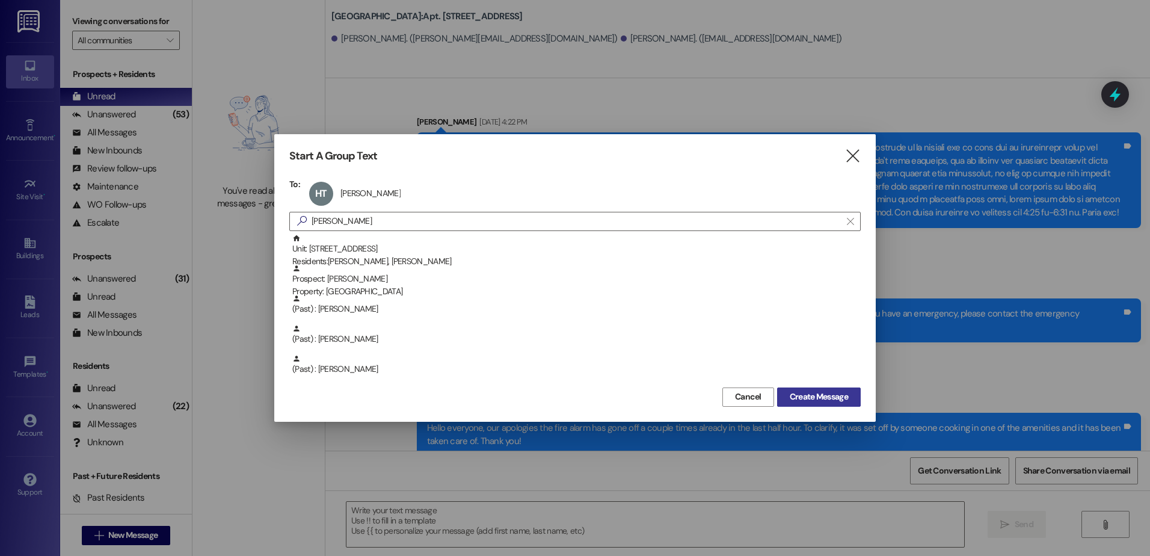
click at [805, 398] on span "Create Message" at bounding box center [819, 396] width 58 height 13
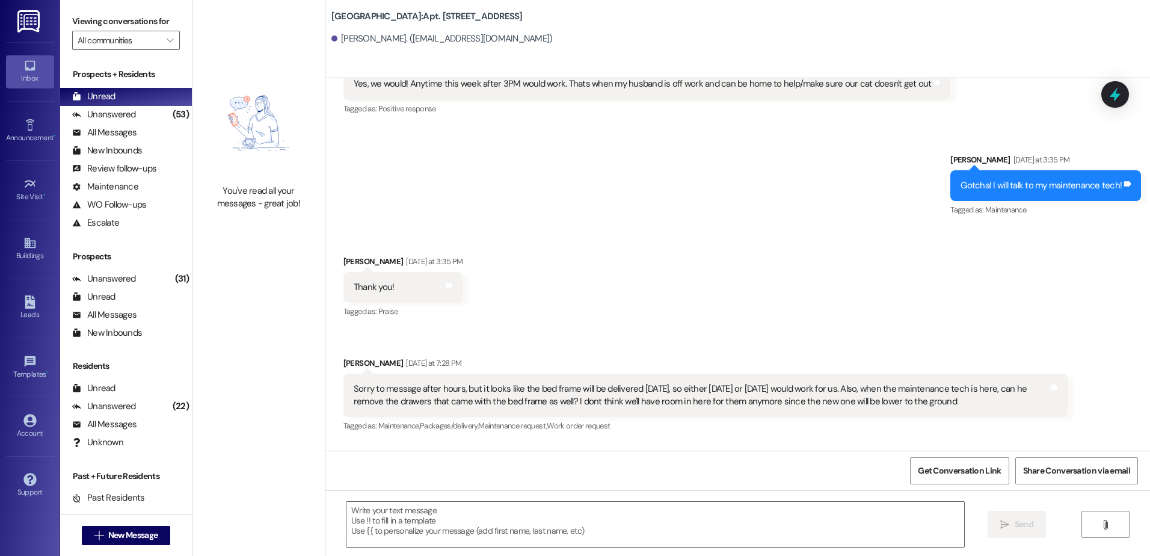
scroll to position [18600, 0]
